Goal: Task Accomplishment & Management: Complete application form

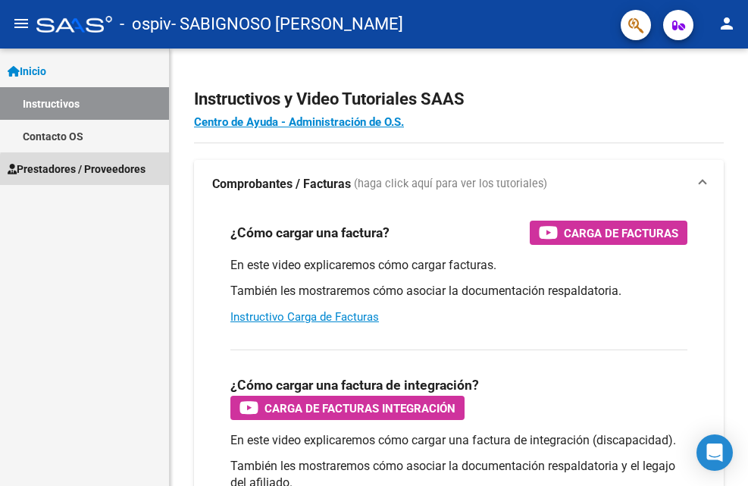
click at [111, 173] on span "Prestadores / Proveedores" at bounding box center [77, 169] width 138 height 17
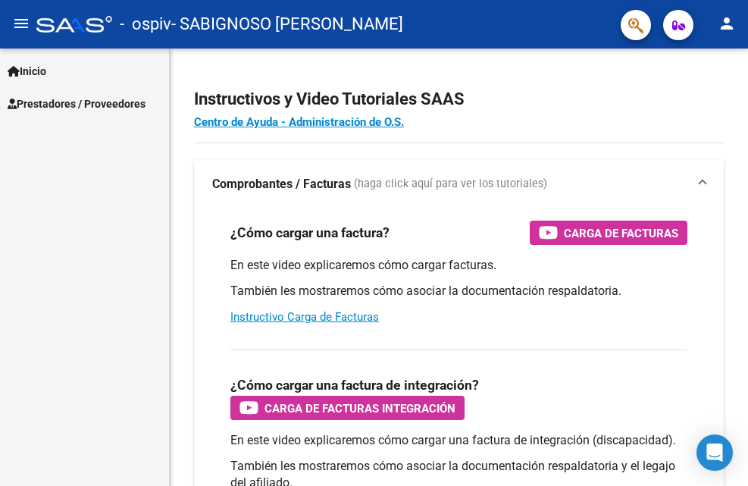
click at [45, 76] on span "Inicio" at bounding box center [27, 71] width 39 height 17
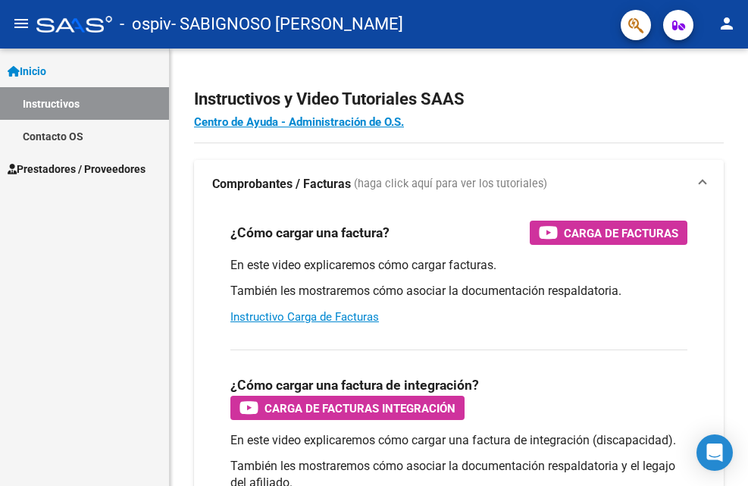
click at [38, 163] on span "Prestadores / Proveedores" at bounding box center [77, 169] width 138 height 17
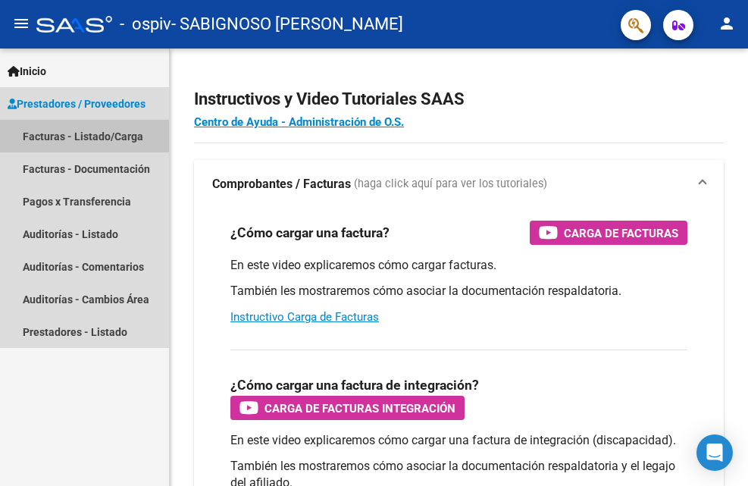
click at [58, 136] on link "Facturas - Listado/Carga" at bounding box center [84, 136] width 169 height 33
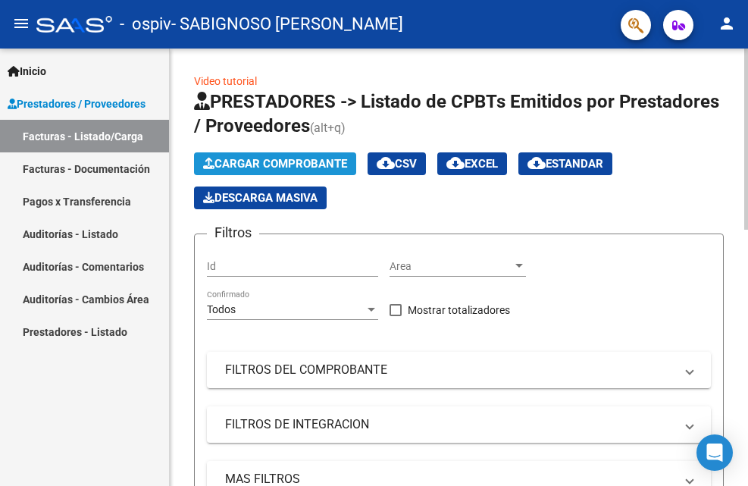
click at [297, 162] on span "Cargar Comprobante" at bounding box center [275, 164] width 144 height 14
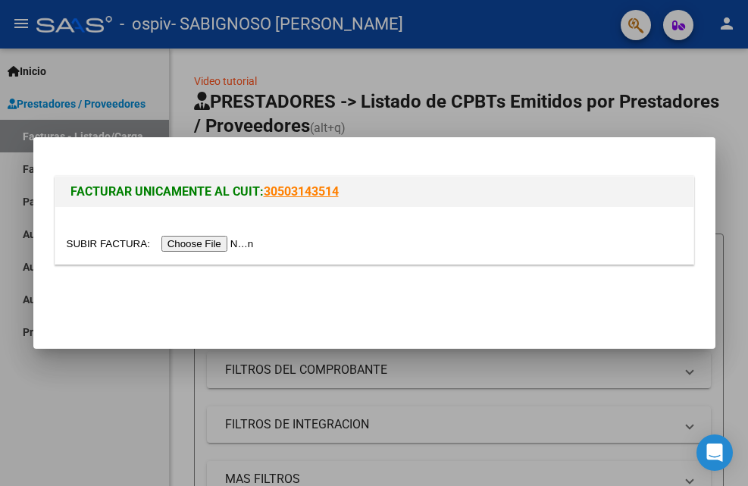
click at [215, 243] on input "file" at bounding box center [163, 244] width 192 height 16
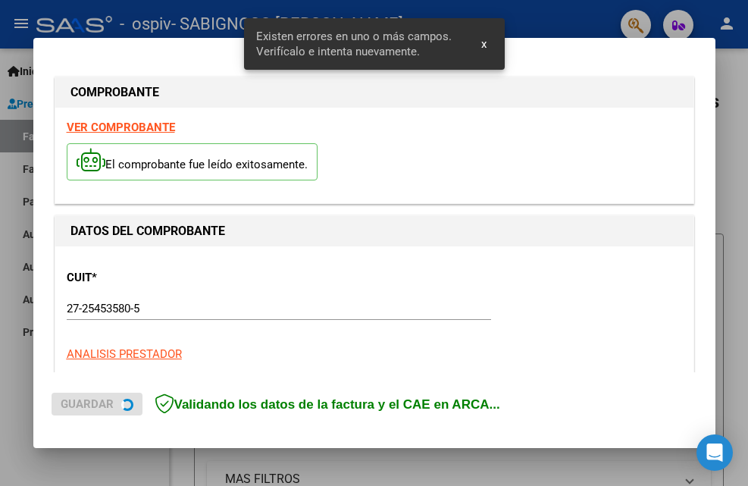
scroll to position [371, 0]
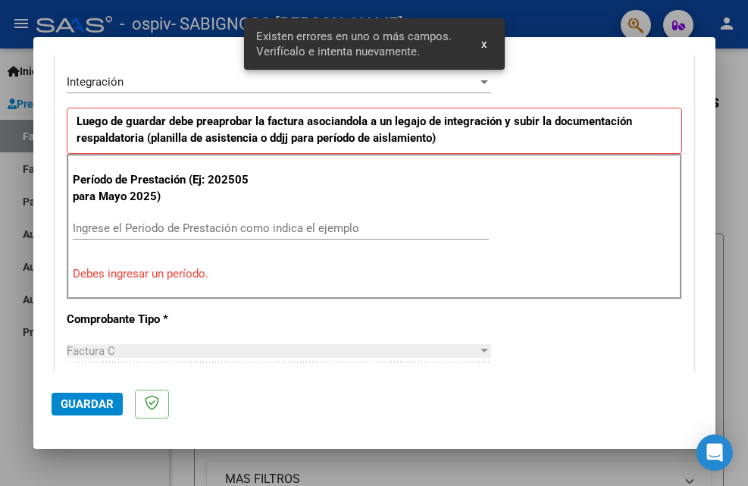
click at [133, 224] on input "Ingrese el Período de Prestación como indica el ejemplo" at bounding box center [281, 228] width 416 height 14
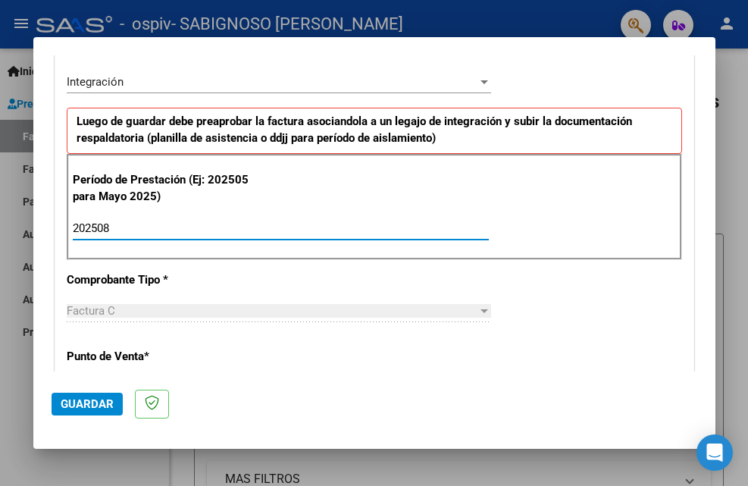
type input "202508"
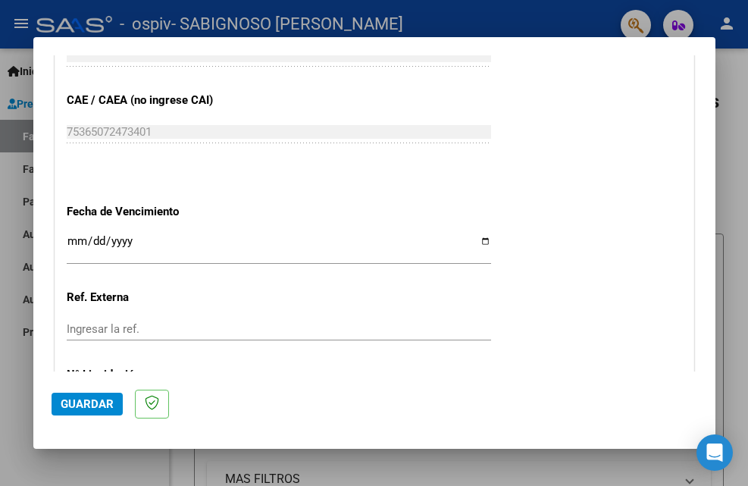
scroll to position [958, 0]
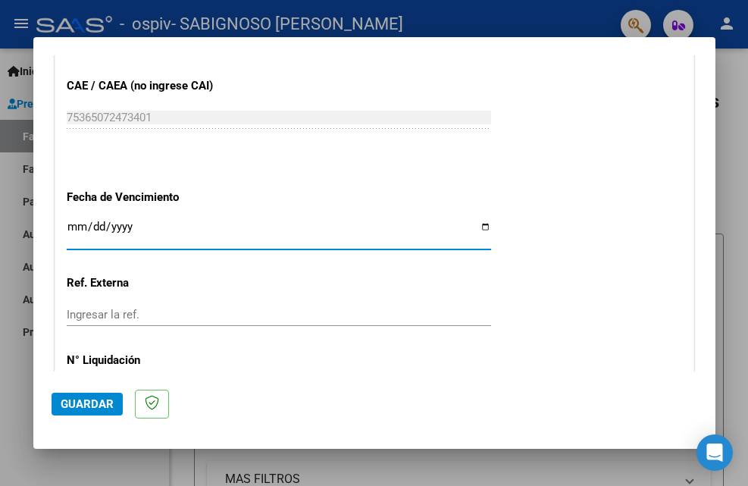
click at [477, 229] on input "Ingresar la fecha" at bounding box center [279, 233] width 425 height 24
type input "[DATE]"
click at [83, 403] on span "Guardar" at bounding box center [87, 404] width 53 height 14
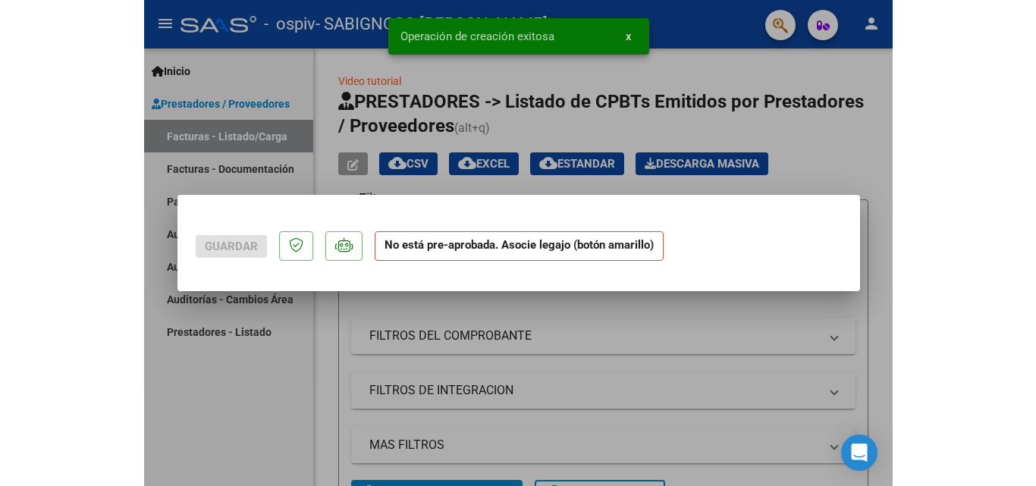
scroll to position [0, 0]
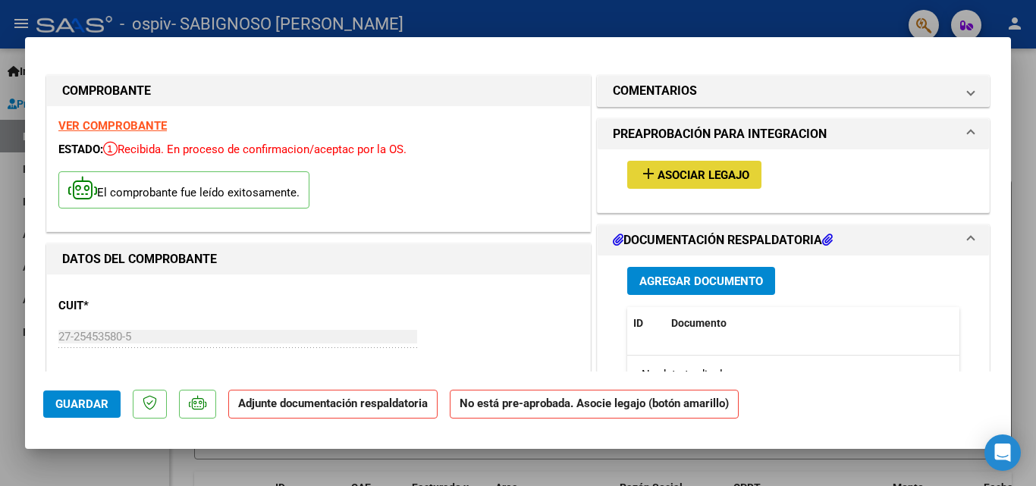
click at [686, 174] on span "Asociar Legajo" at bounding box center [703, 175] width 92 height 14
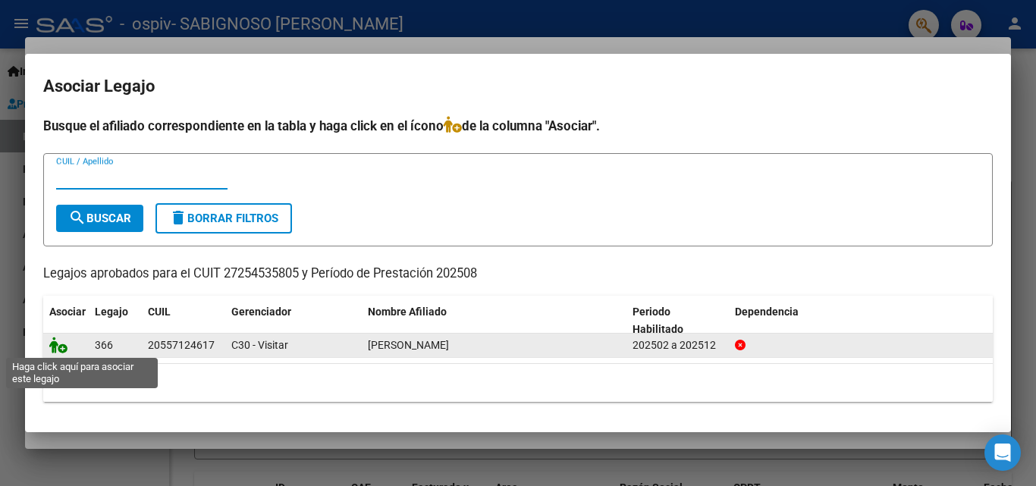
click at [55, 350] on icon at bounding box center [58, 345] width 18 height 17
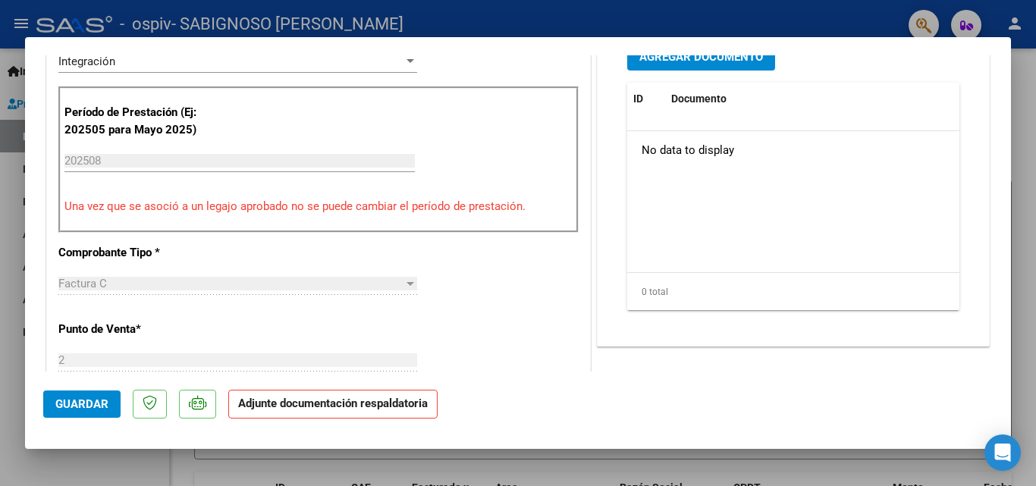
scroll to position [425, 0]
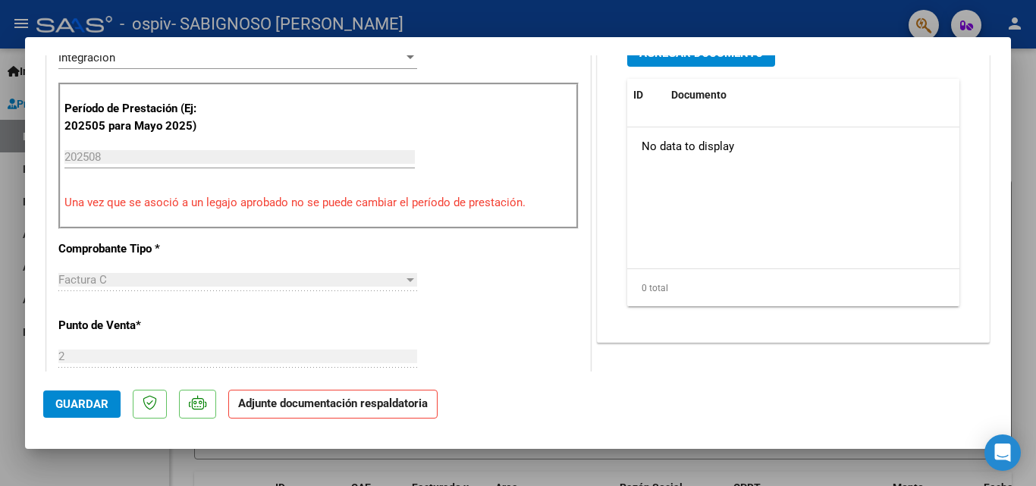
click at [325, 410] on p "Adjunte documentación respaldatoria" at bounding box center [332, 405] width 209 height 30
click at [501, 374] on mat-dialog-actions "Guardar Adjunte documentación respaldatoria" at bounding box center [517, 402] width 949 height 60
click at [413, 412] on p "Adjunte documentación respaldatoria" at bounding box center [332, 405] width 209 height 30
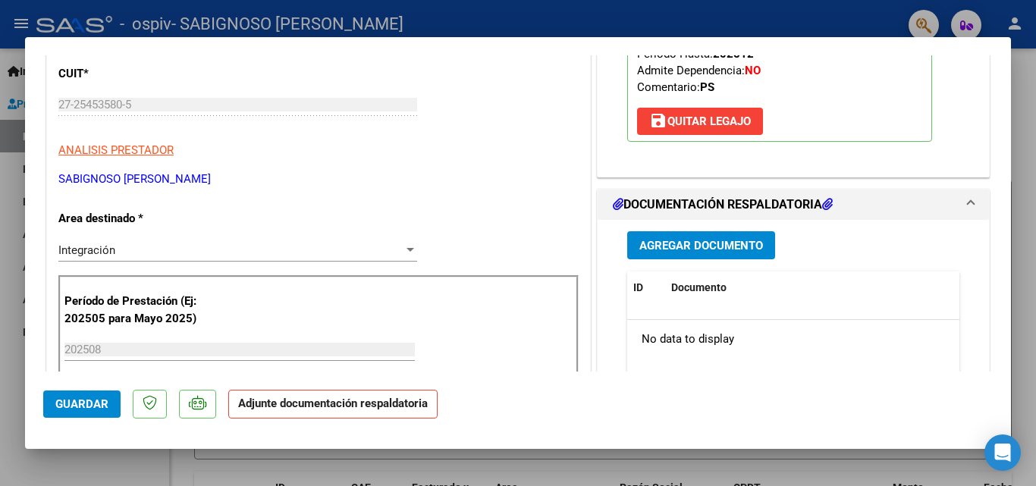
scroll to position [228, 0]
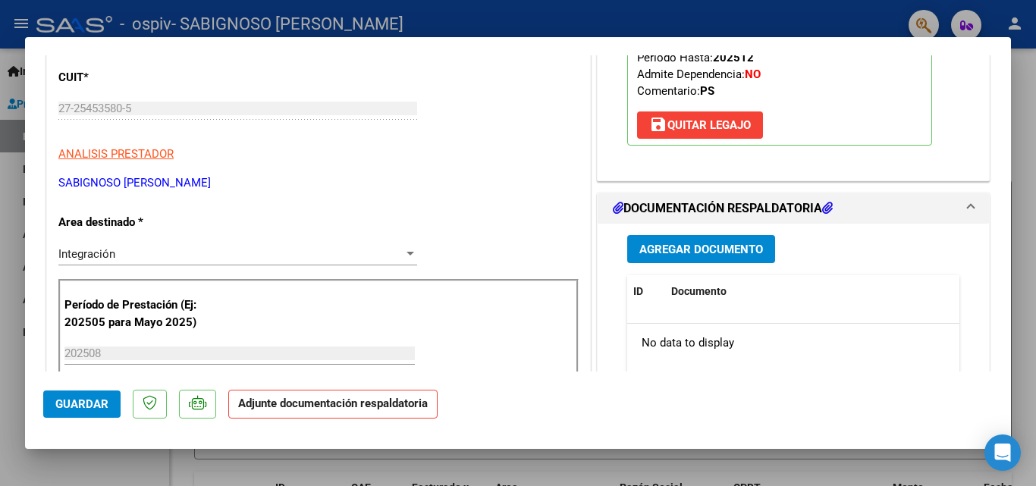
click at [691, 242] on span "Agregar Documento" at bounding box center [701, 249] width 124 height 14
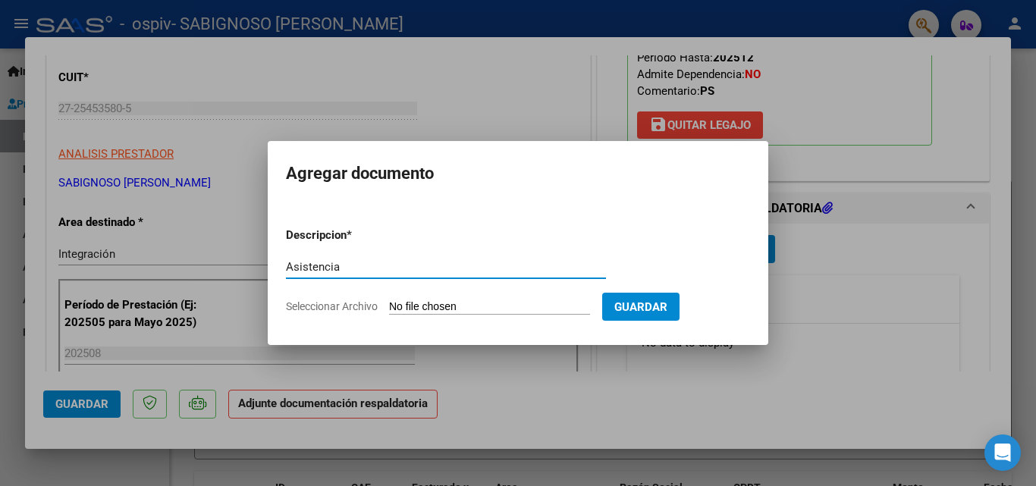
type input "Asistencia"
click at [500, 304] on input "Seleccionar Archivo" at bounding box center [489, 307] width 201 height 14
type input "C:\fakepath\[PERSON_NAME] sist [DATE].pdf"
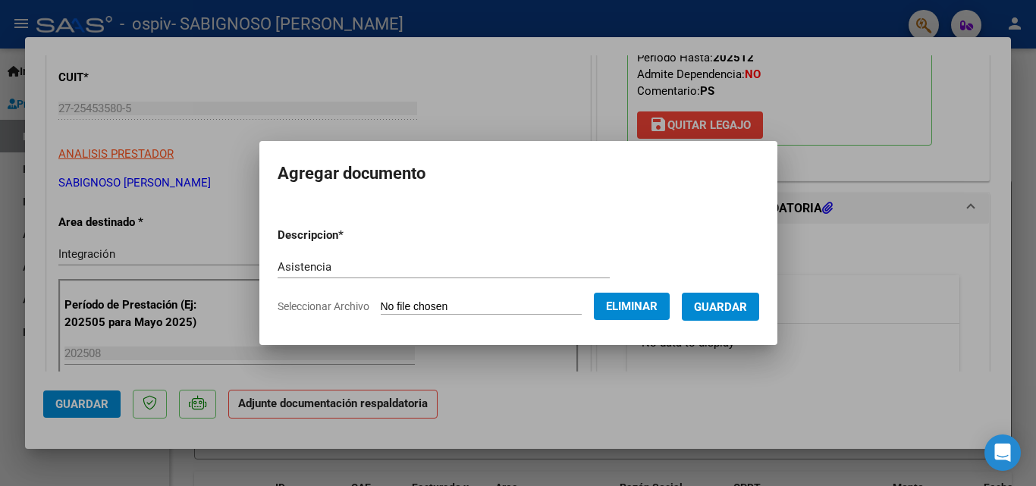
click at [734, 306] on span "Guardar" at bounding box center [720, 307] width 53 height 14
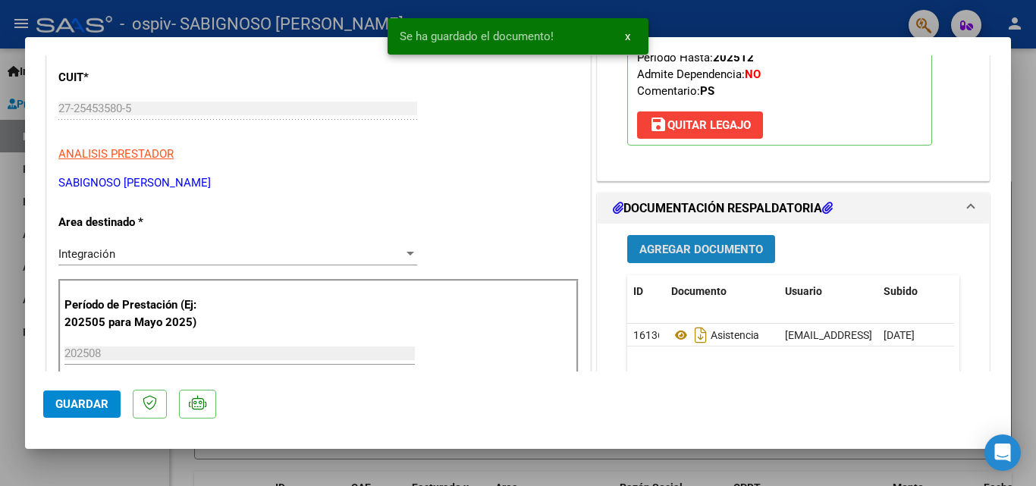
click at [693, 251] on span "Agregar Documento" at bounding box center [701, 250] width 124 height 14
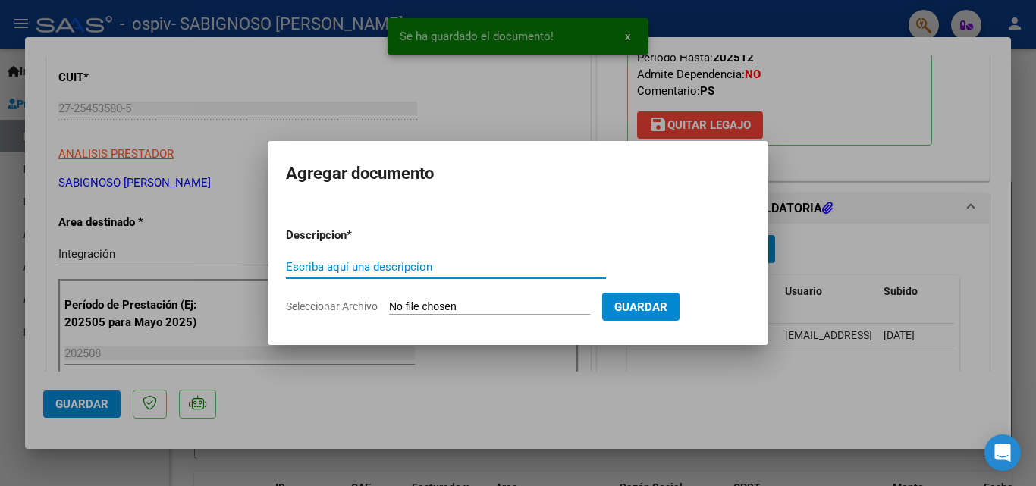
click at [474, 260] on input "Escriba aquí una descripcion" at bounding box center [446, 267] width 320 height 14
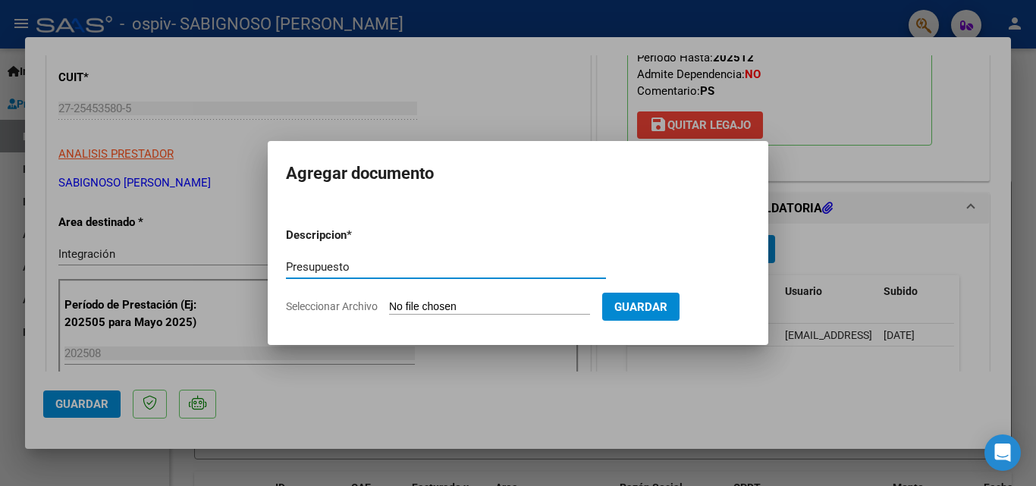
type input "Presupuesto"
click at [470, 303] on input "Seleccionar Archivo" at bounding box center [489, 307] width 201 height 14
type input "C:\fakepath\[PERSON_NAME] PS 2025..pdf"
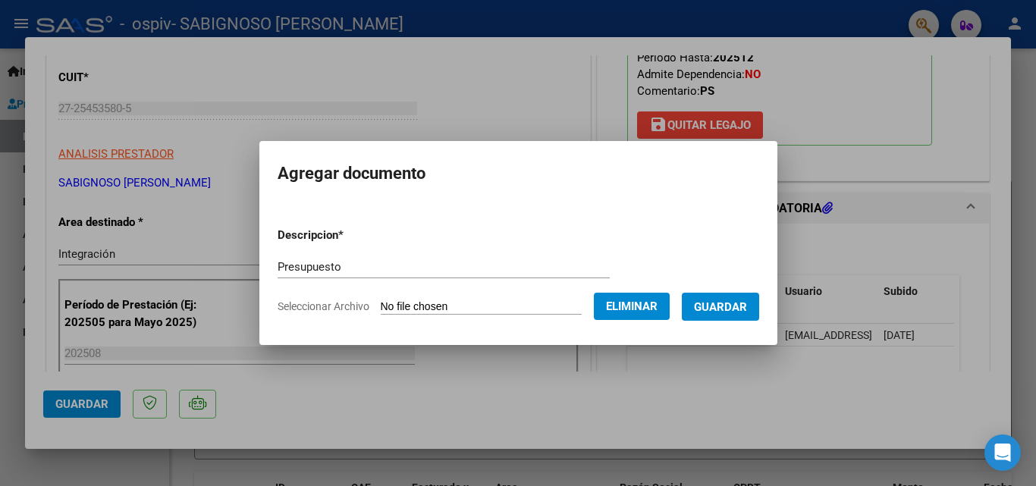
click at [733, 300] on span "Guardar" at bounding box center [720, 307] width 53 height 14
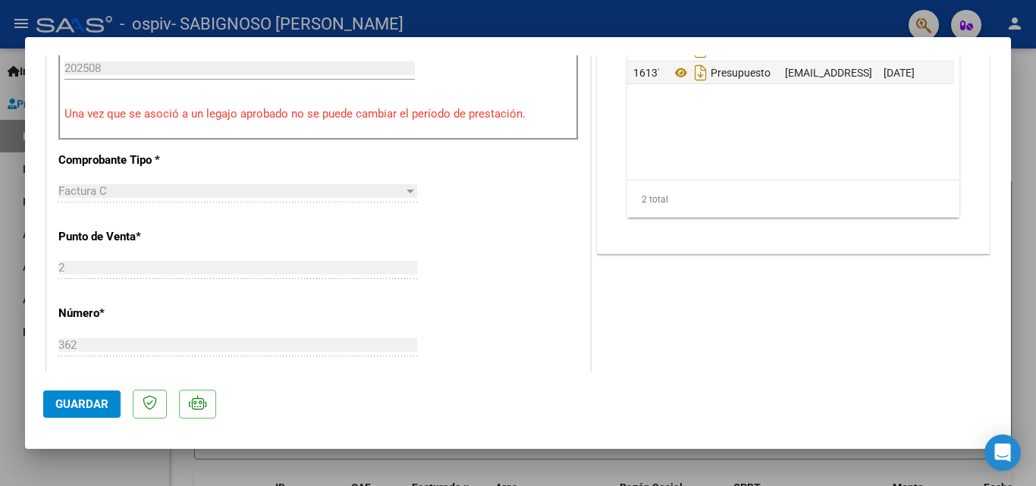
scroll to position [571, 0]
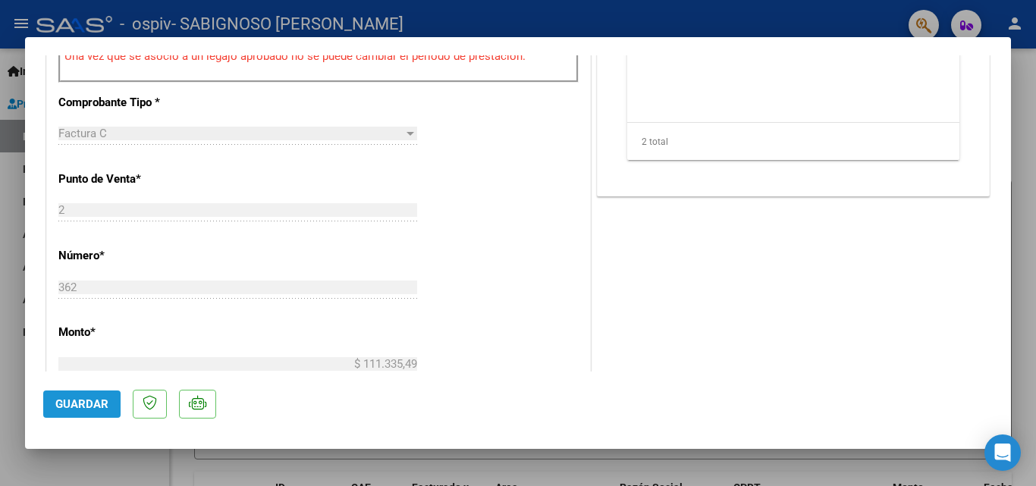
click at [72, 406] on span "Guardar" at bounding box center [81, 404] width 53 height 14
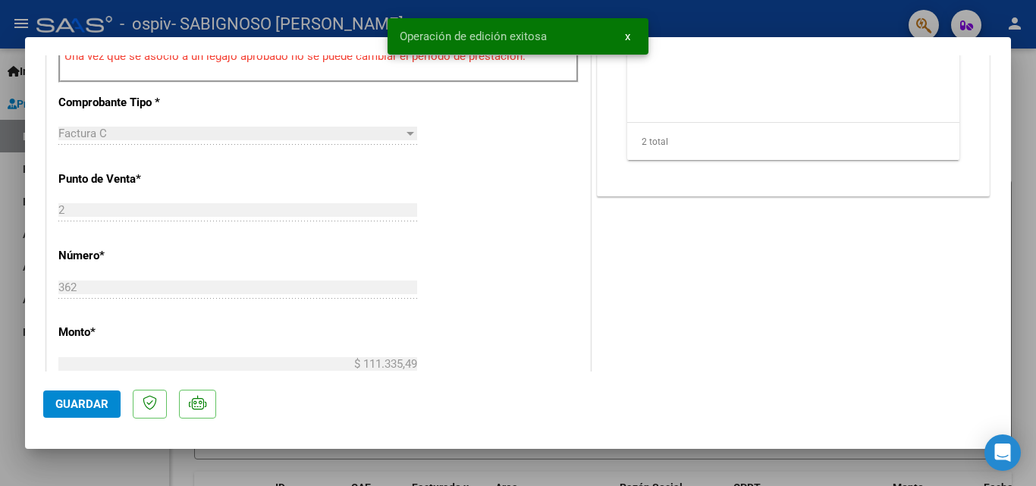
click at [748, 248] on div "COMENTARIOS Comentarios del Prestador / Gerenciador: PREAPROBACIÓN PARA INTEGRA…" at bounding box center [793, 171] width 399 height 1341
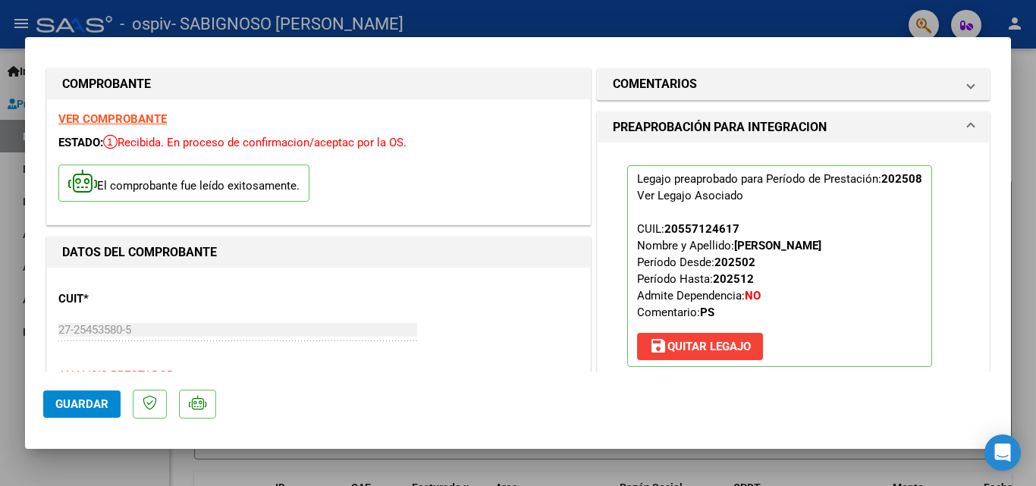
scroll to position [0, 0]
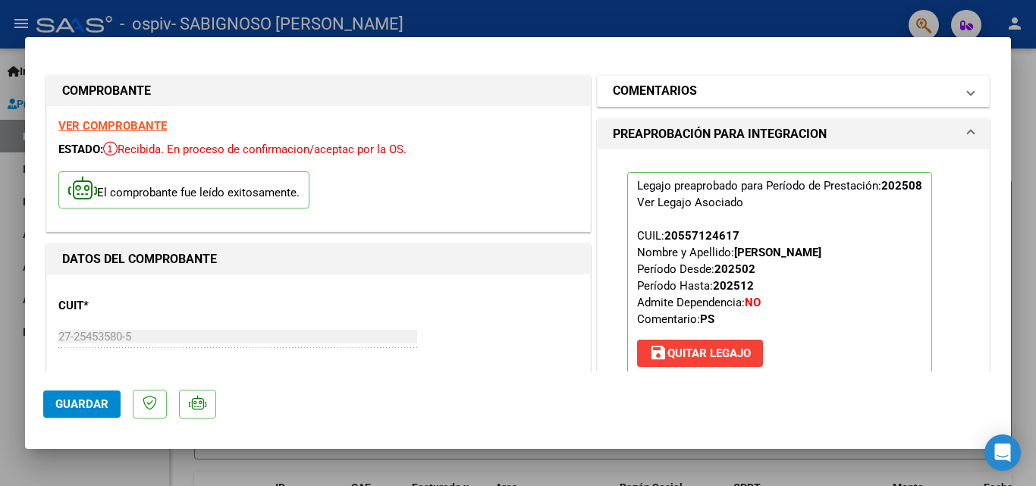
click at [748, 93] on span at bounding box center [971, 91] width 6 height 18
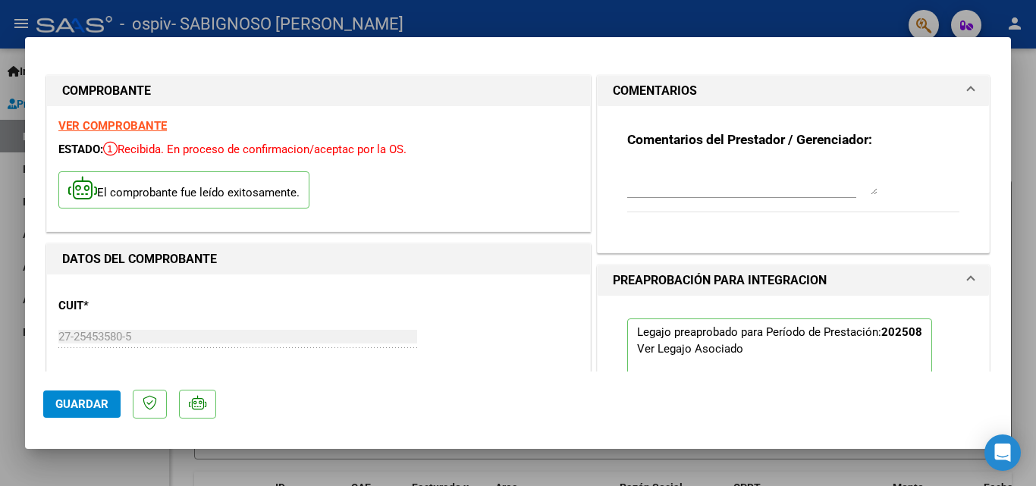
click at [10, 245] on div at bounding box center [518, 243] width 1036 height 486
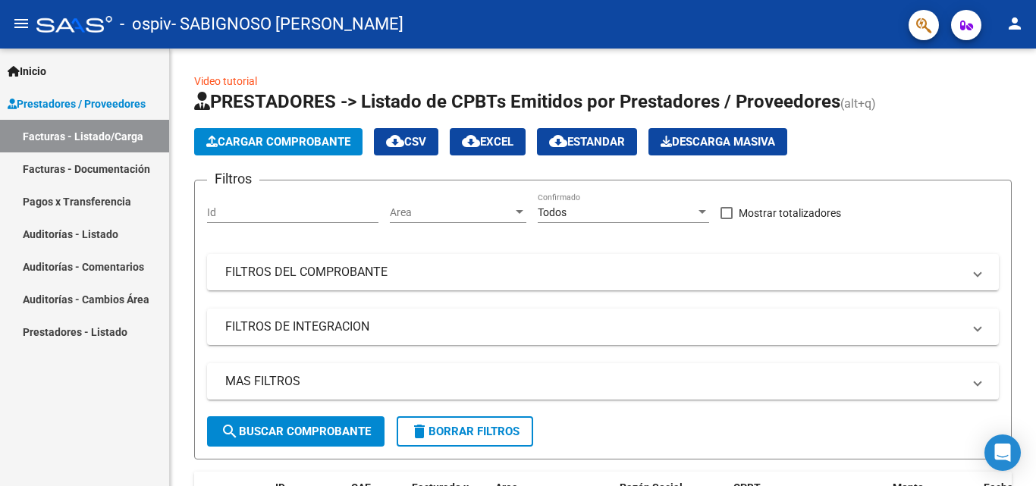
click at [99, 139] on link "Facturas - Listado/Carga" at bounding box center [84, 136] width 169 height 33
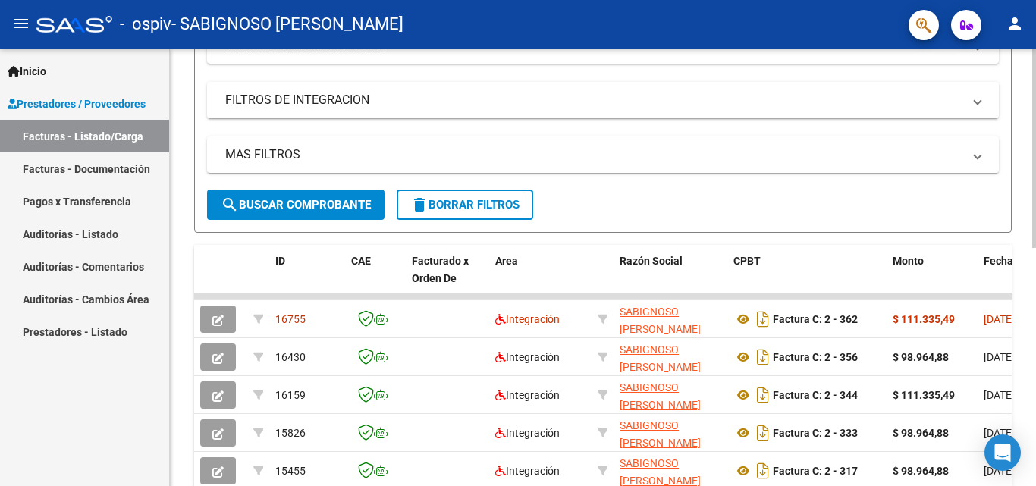
scroll to position [228, 0]
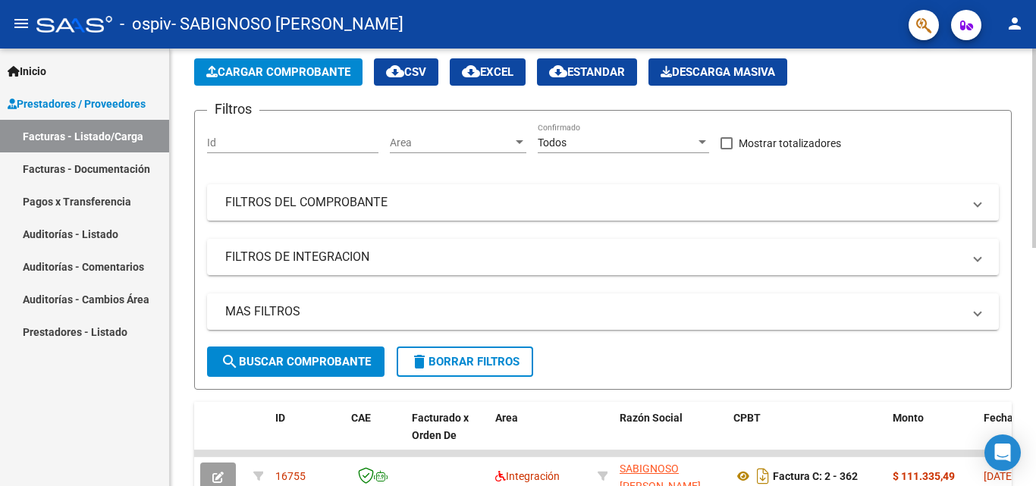
click at [748, 102] on div at bounding box center [1034, 180] width 4 height 199
